Goal: Transaction & Acquisition: Purchase product/service

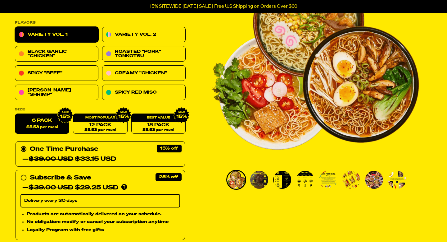
scroll to position [90, 0]
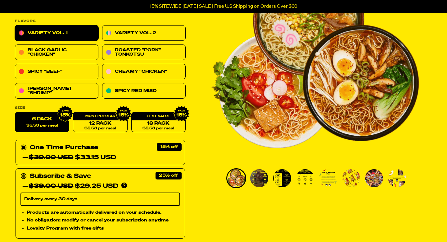
click at [174, 197] on select "Delivery every 30 days" at bounding box center [100, 199] width 160 height 13
click at [20, 193] on select "Delivery every 30 days" at bounding box center [100, 199] width 160 height 13
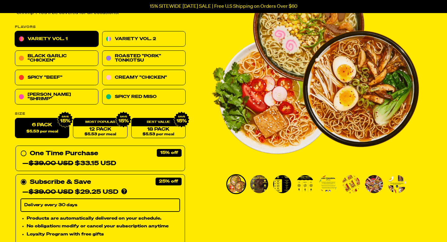
scroll to position [84, 0]
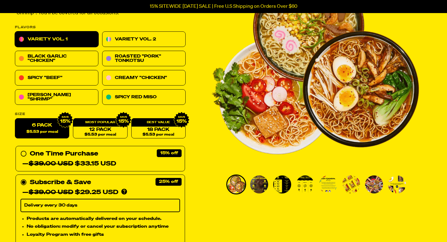
click at [264, 183] on img "Go to slide 2" at bounding box center [259, 184] width 18 height 18
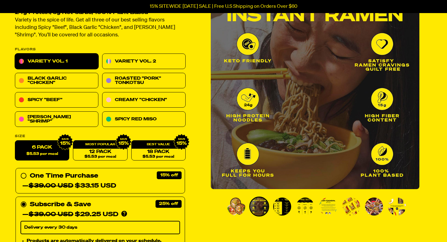
scroll to position [63, 0]
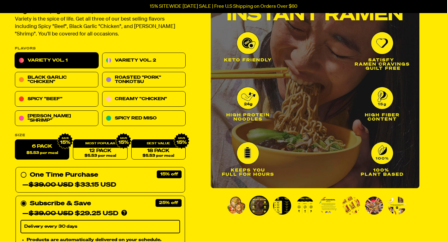
click at [285, 207] on img "Go to slide 3" at bounding box center [282, 205] width 18 height 18
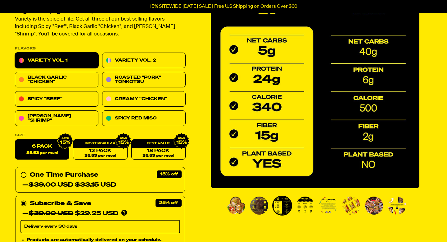
click at [303, 208] on img "Go to slide 4" at bounding box center [305, 205] width 18 height 18
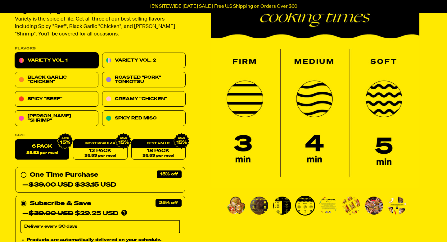
click at [323, 207] on img "Go to slide 5" at bounding box center [328, 205] width 18 height 18
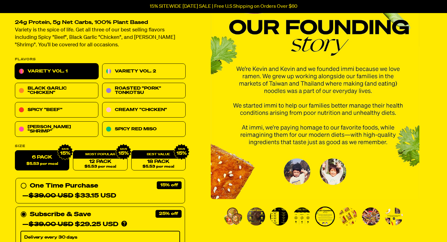
scroll to position [54, 0]
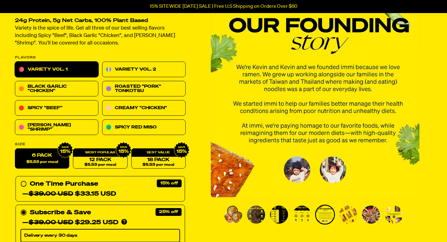
click at [343, 214] on img "Go to slide 6" at bounding box center [348, 214] width 18 height 18
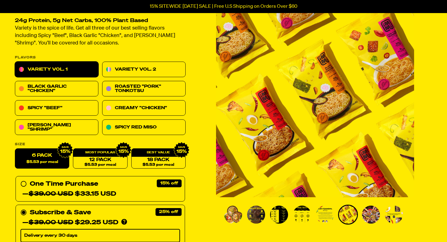
click at [370, 215] on img "Go to slide 7" at bounding box center [371, 214] width 18 height 18
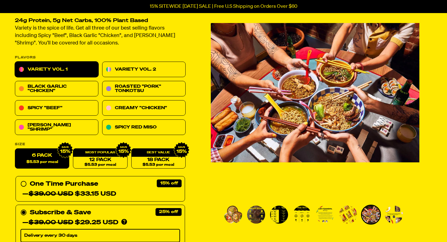
click at [394, 217] on img "Go to slide 8" at bounding box center [394, 214] width 18 height 18
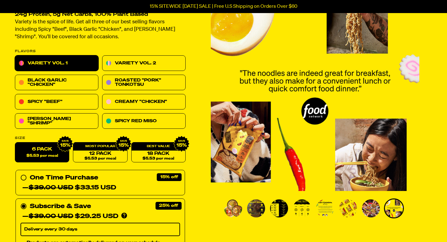
scroll to position [65, 0]
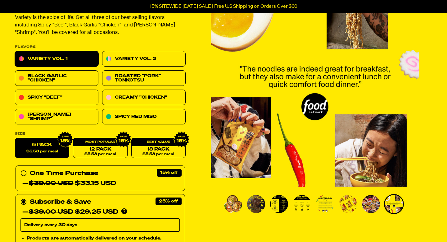
click at [230, 204] on img "Go to slide 1" at bounding box center [233, 204] width 18 height 18
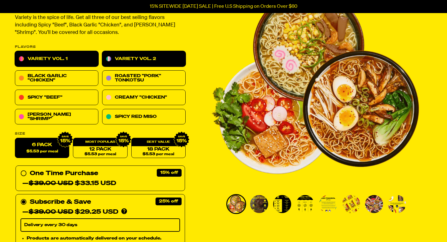
click at [132, 60] on link "Variety Vol. 2" at bounding box center [144, 59] width 84 height 16
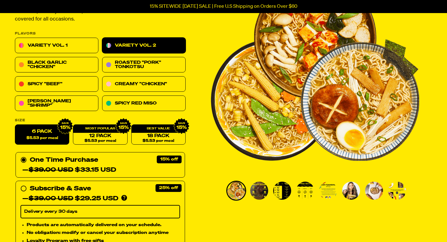
scroll to position [81, 0]
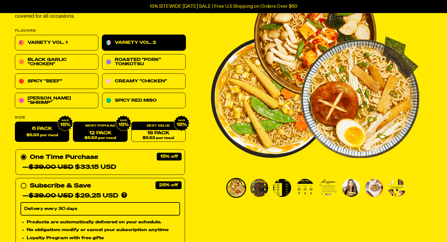
click at [107, 129] on div "12 Pack $5.53 per meal" at bounding box center [100, 132] width 54 height 20
click at [99, 135] on link "12 Pack $5.53 per meal" at bounding box center [100, 132] width 54 height 20
radio input "false"
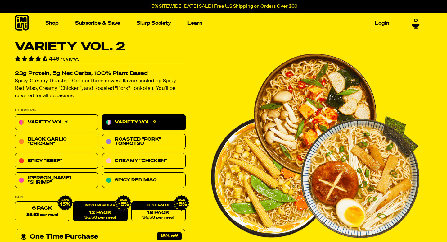
scroll to position [0, 0]
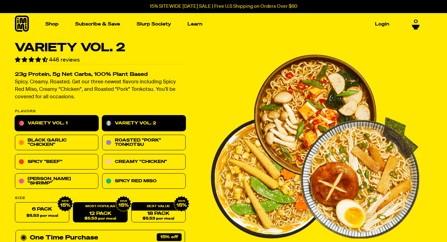
click at [61, 117] on link "Variety Vol. 1" at bounding box center [57, 124] width 84 height 16
